Goal: Contribute content: Contribute content

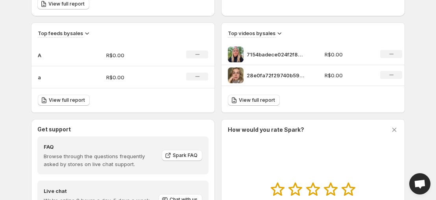
scroll to position [302, 0]
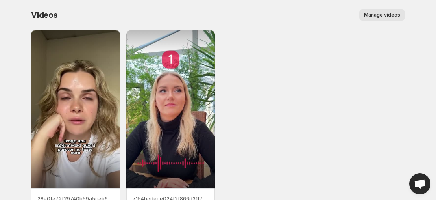
click at [379, 13] on span "Manage videos" at bounding box center [382, 15] width 36 height 6
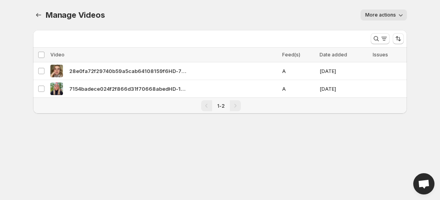
click at [385, 15] on span "More actions" at bounding box center [380, 15] width 31 height 6
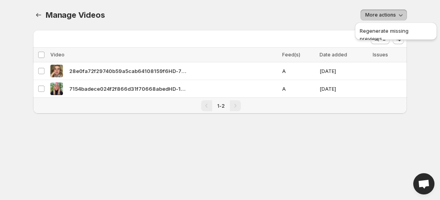
click at [339, 15] on div "More actions" at bounding box center [260, 14] width 293 height 11
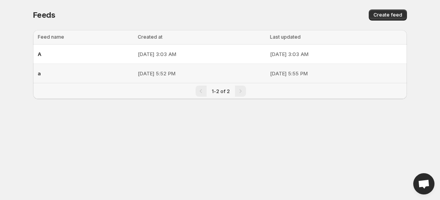
click at [320, 74] on p "[DATE] 5:55 PM" at bounding box center [336, 73] width 132 height 8
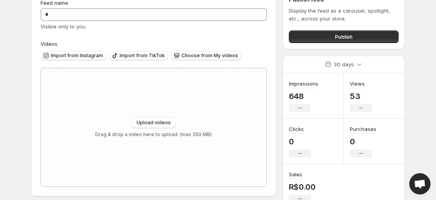
scroll to position [43, 0]
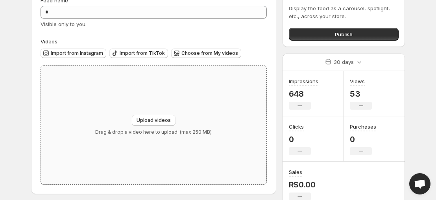
click at [138, 126] on div "Upload videos Drag & drop a video here to upload. (max 250 MB)" at bounding box center [153, 125] width 117 height 20
type input "**********"
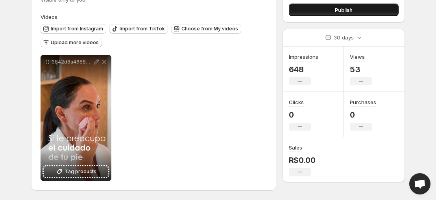
click at [331, 8] on button "Publish" at bounding box center [344, 10] width 110 height 13
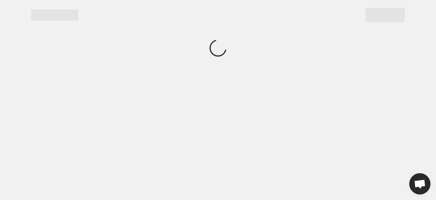
scroll to position [0, 0]
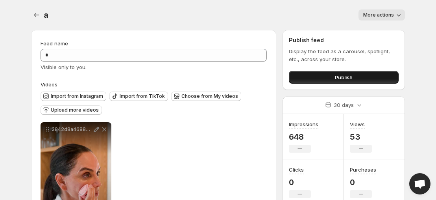
click at [341, 75] on span "Publish" at bounding box center [344, 77] width 18 height 8
